Goal: Information Seeking & Learning: Learn about a topic

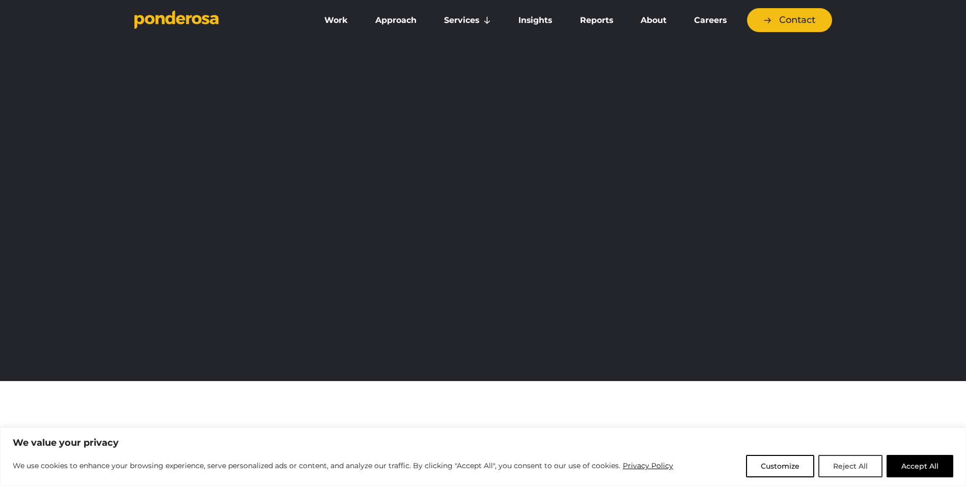
click at [853, 468] on button "Reject All" at bounding box center [851, 466] width 64 height 22
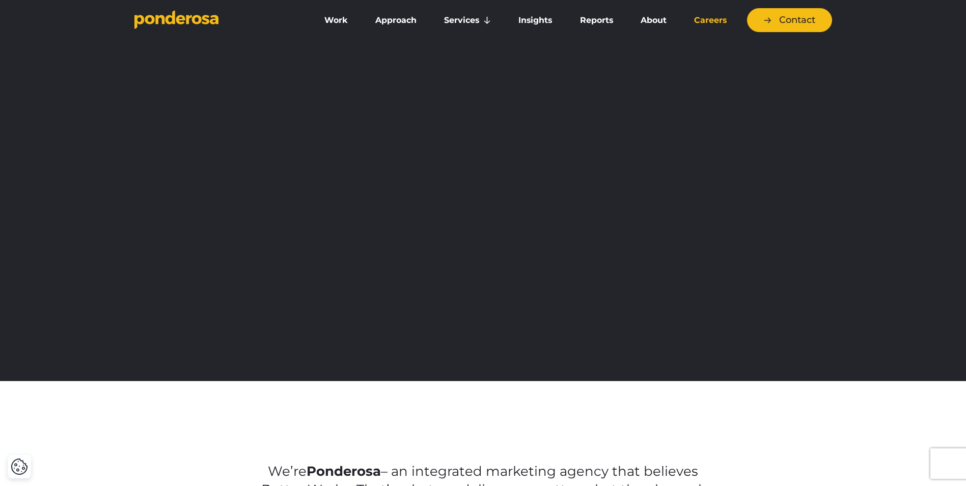
click at [710, 21] on link "Careers" at bounding box center [711, 20] width 56 height 21
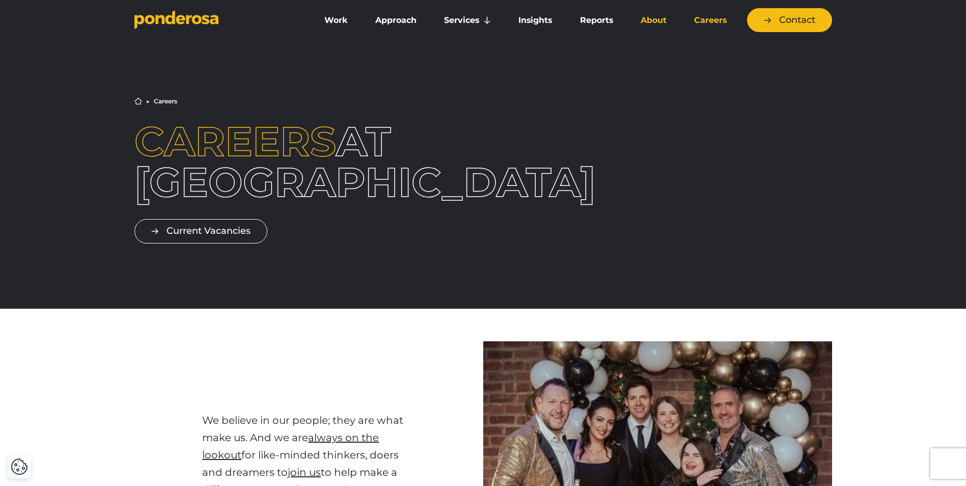
click at [655, 20] on link "About" at bounding box center [653, 20] width 49 height 21
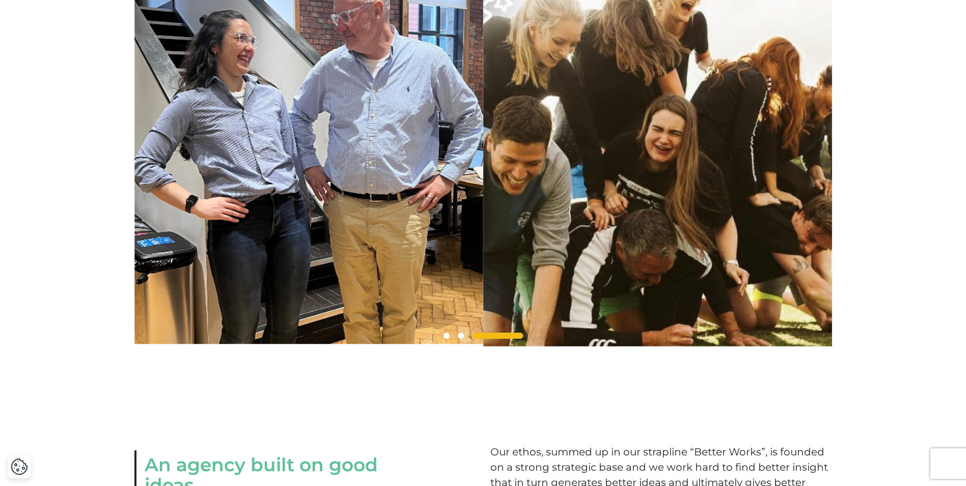
scroll to position [866, 0]
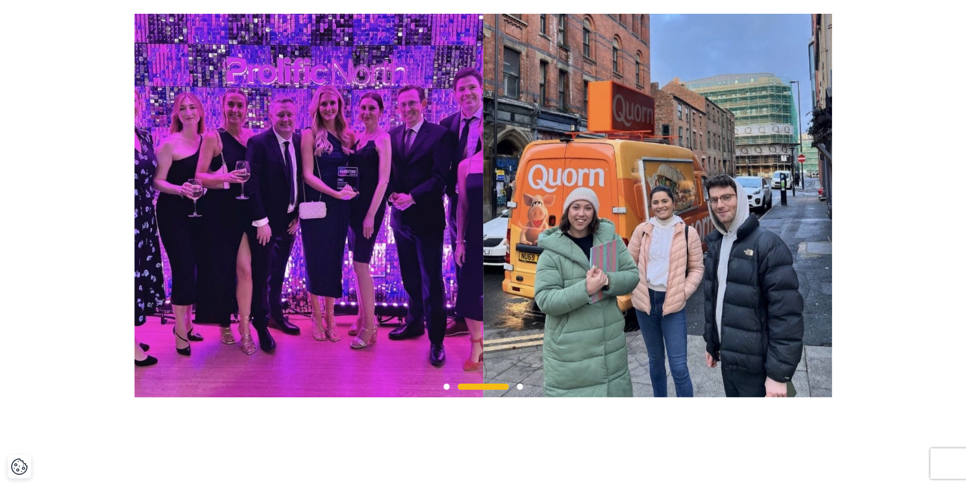
click at [445, 390] on span at bounding box center [447, 387] width 6 height 6
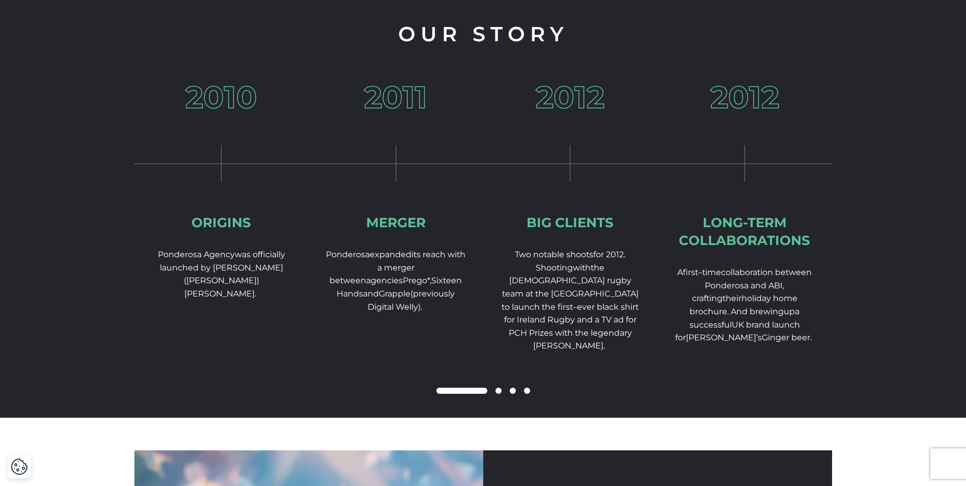
scroll to position [1528, 0]
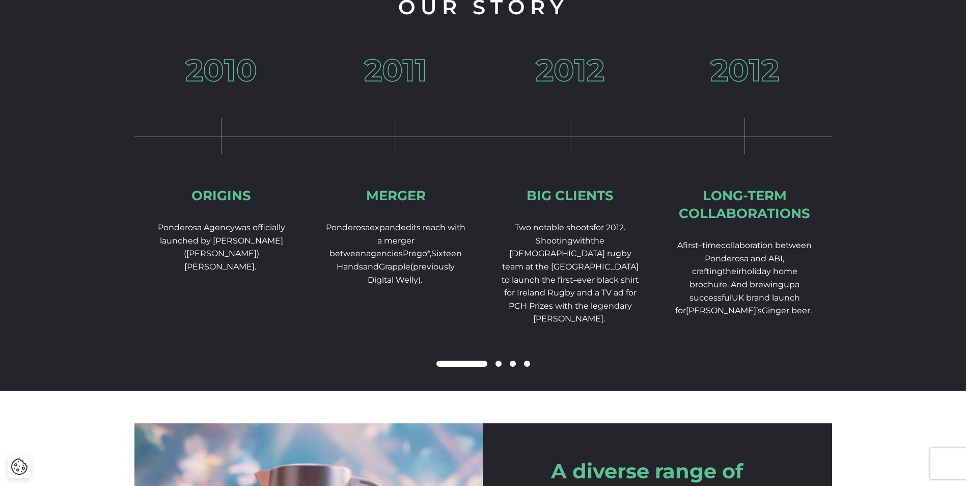
click at [496, 367] on span at bounding box center [499, 364] width 6 height 6
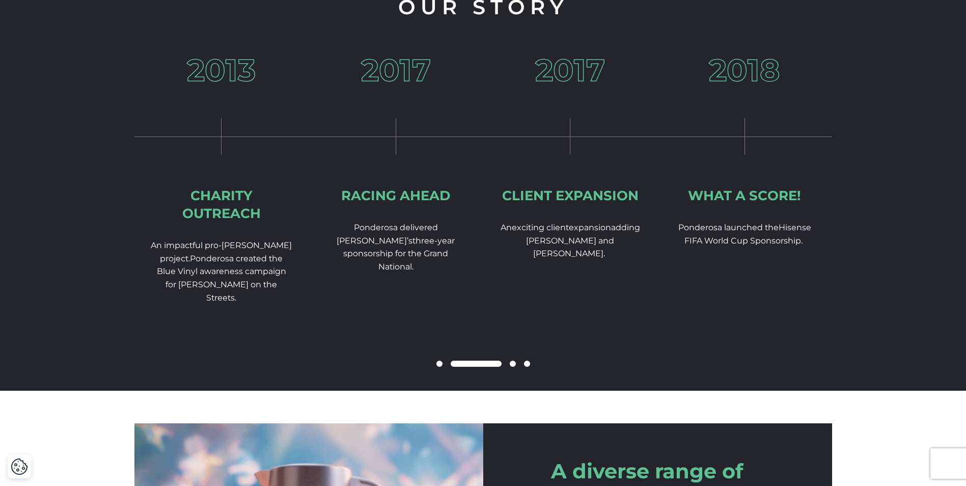
click at [512, 367] on span at bounding box center [513, 364] width 6 height 6
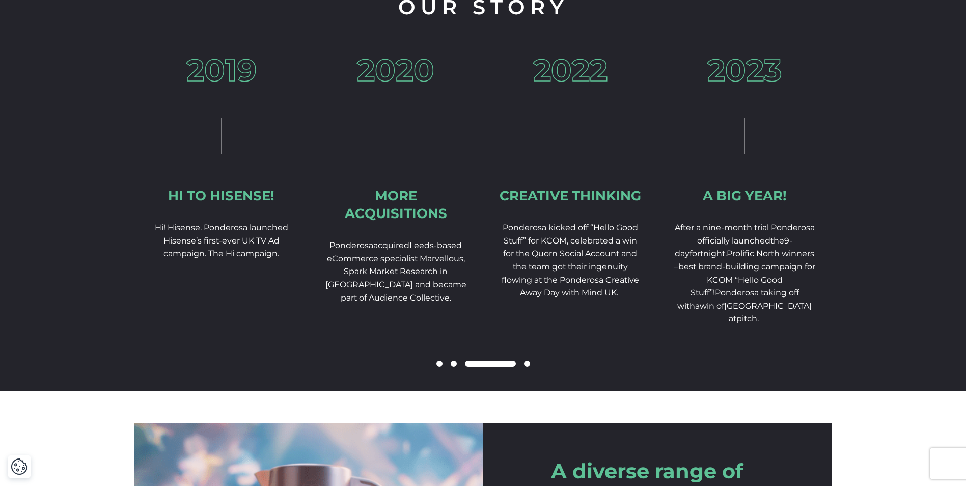
click at [526, 367] on span at bounding box center [527, 364] width 6 height 6
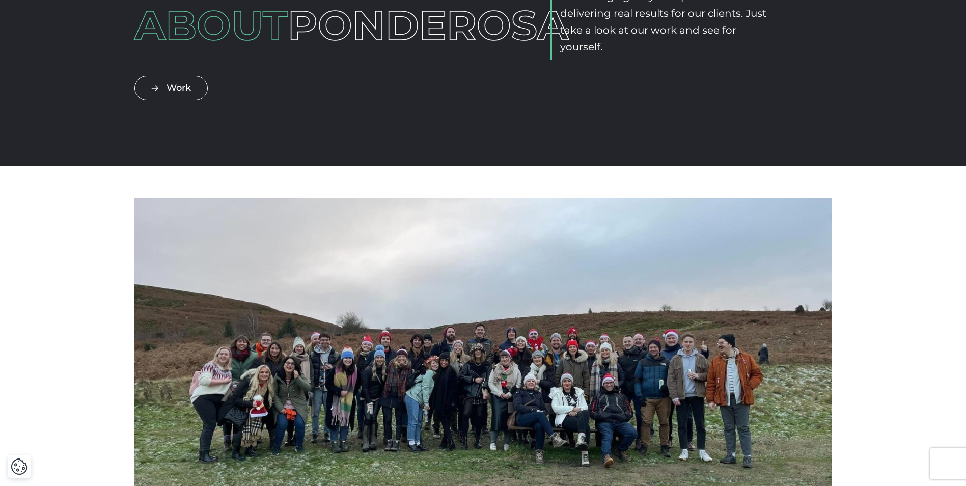
scroll to position [0, 0]
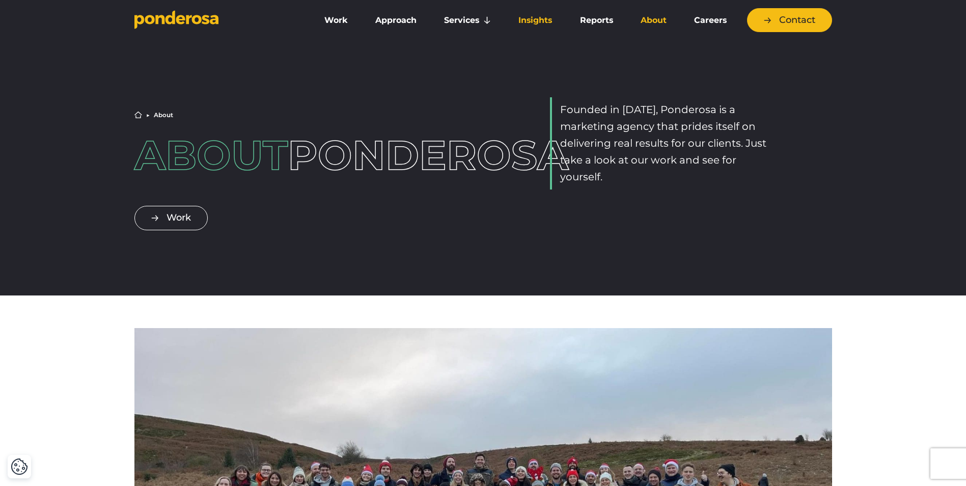
click at [530, 21] on link "Insights" at bounding box center [535, 20] width 57 height 21
